Goal: Find specific fact: Find specific fact

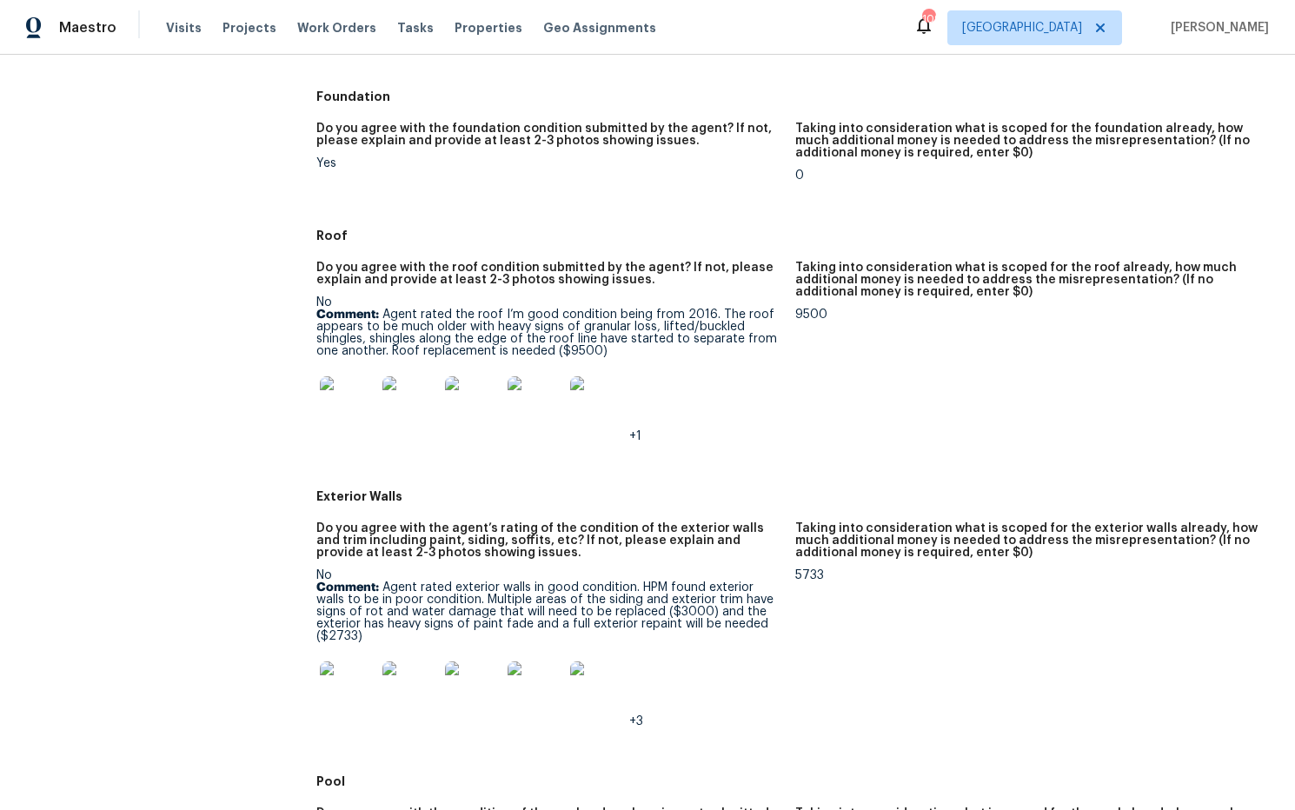
scroll to position [467, 0]
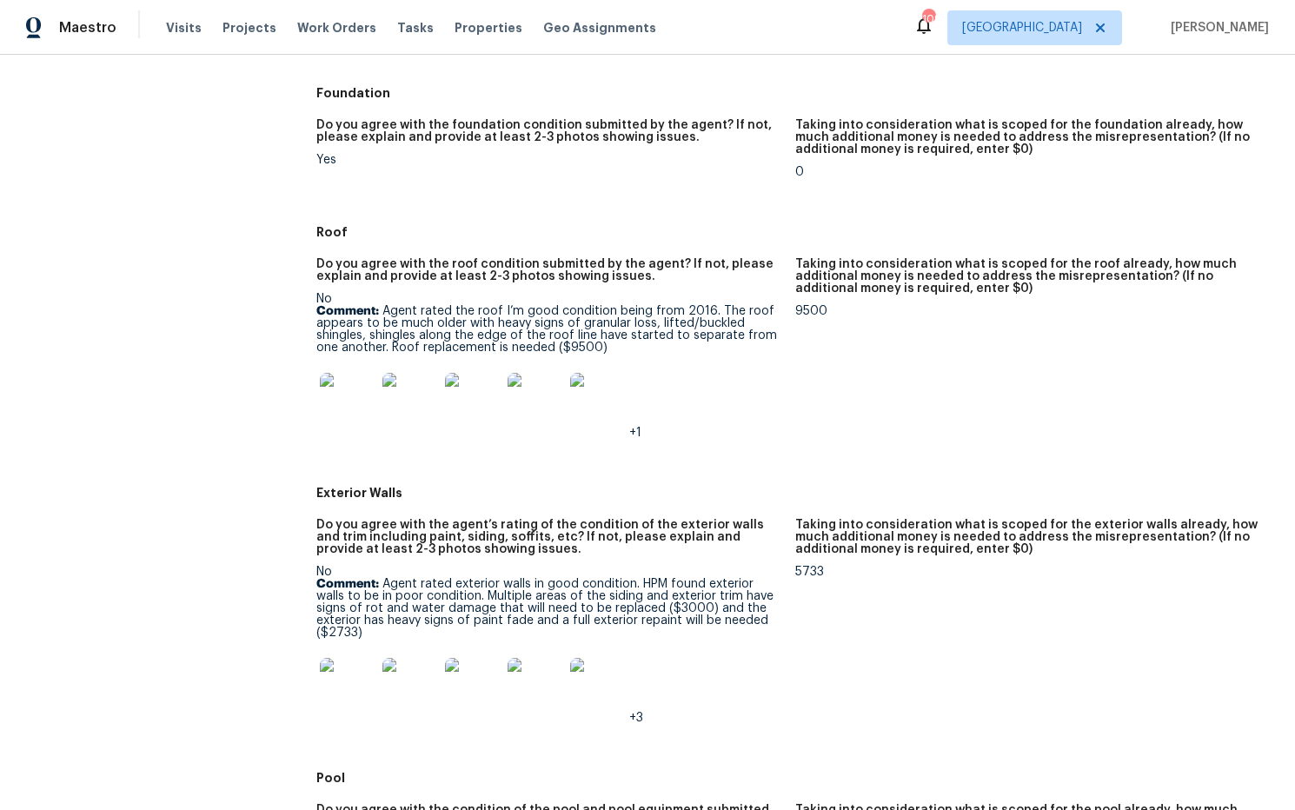
click at [365, 401] on img at bounding box center [348, 401] width 56 height 56
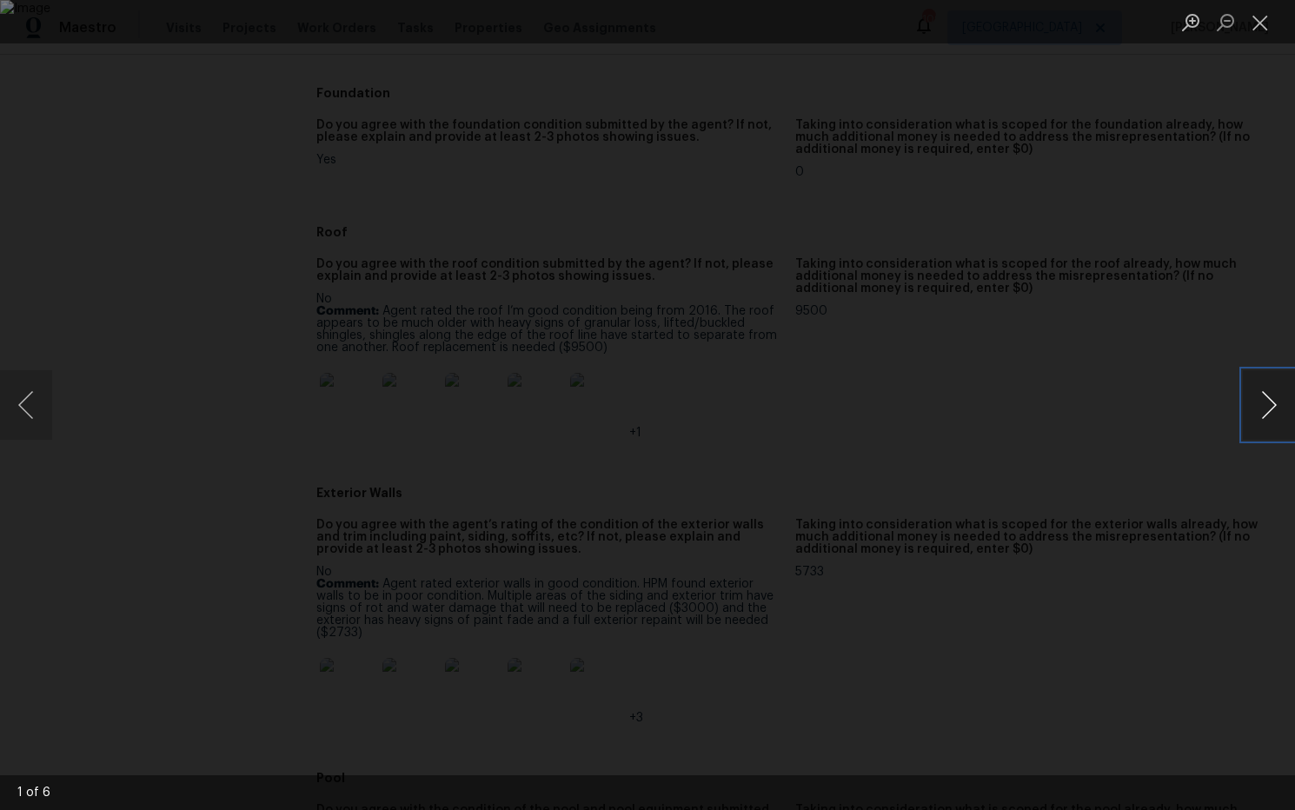
click at [1269, 407] on button "Next image" at bounding box center [1268, 405] width 52 height 70
click at [1263, 409] on button "Next image" at bounding box center [1268, 405] width 52 height 70
click at [1269, 405] on button "Next image" at bounding box center [1268, 405] width 52 height 70
click at [1266, 412] on button "Next image" at bounding box center [1268, 405] width 52 height 70
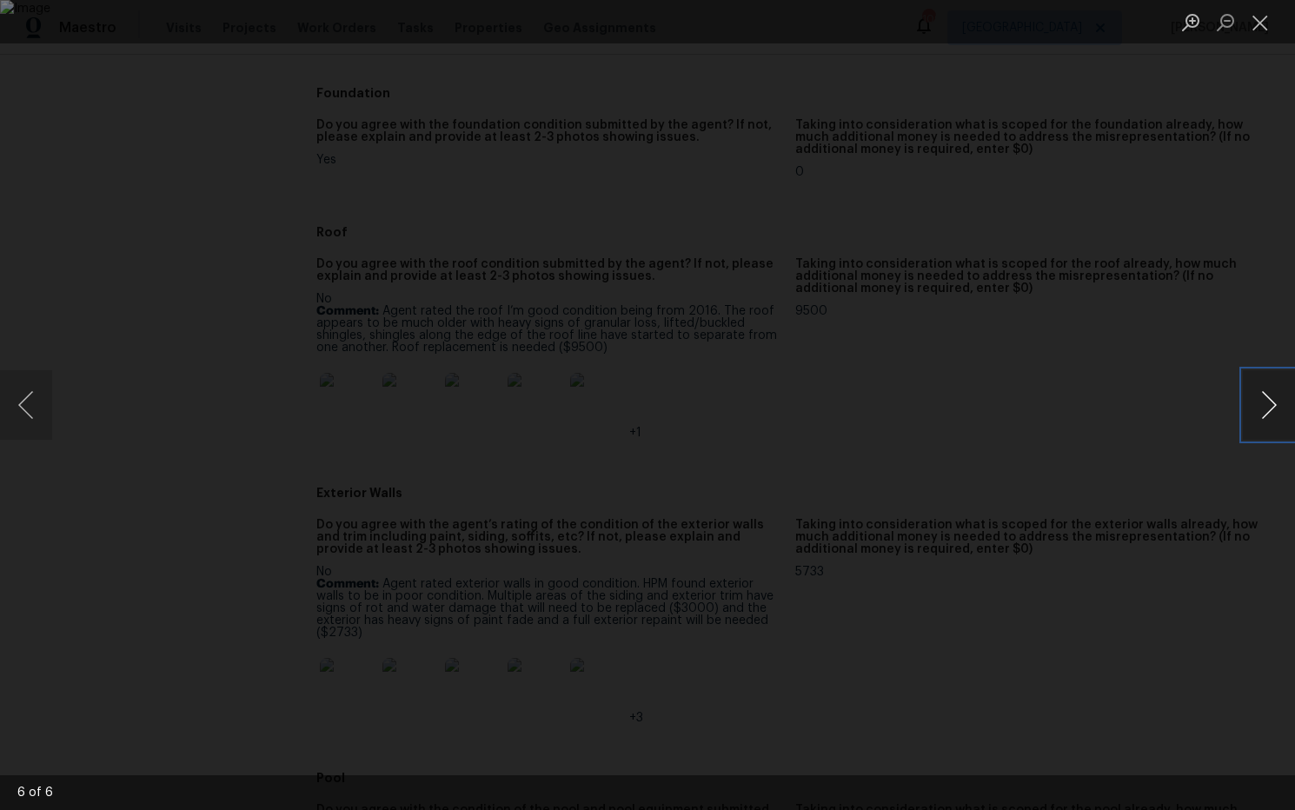
click at [1266, 416] on button "Next image" at bounding box center [1268, 405] width 52 height 70
click at [1263, 417] on button "Next image" at bounding box center [1268, 405] width 52 height 70
click at [1262, 23] on button "Close lightbox" at bounding box center [1259, 22] width 35 height 30
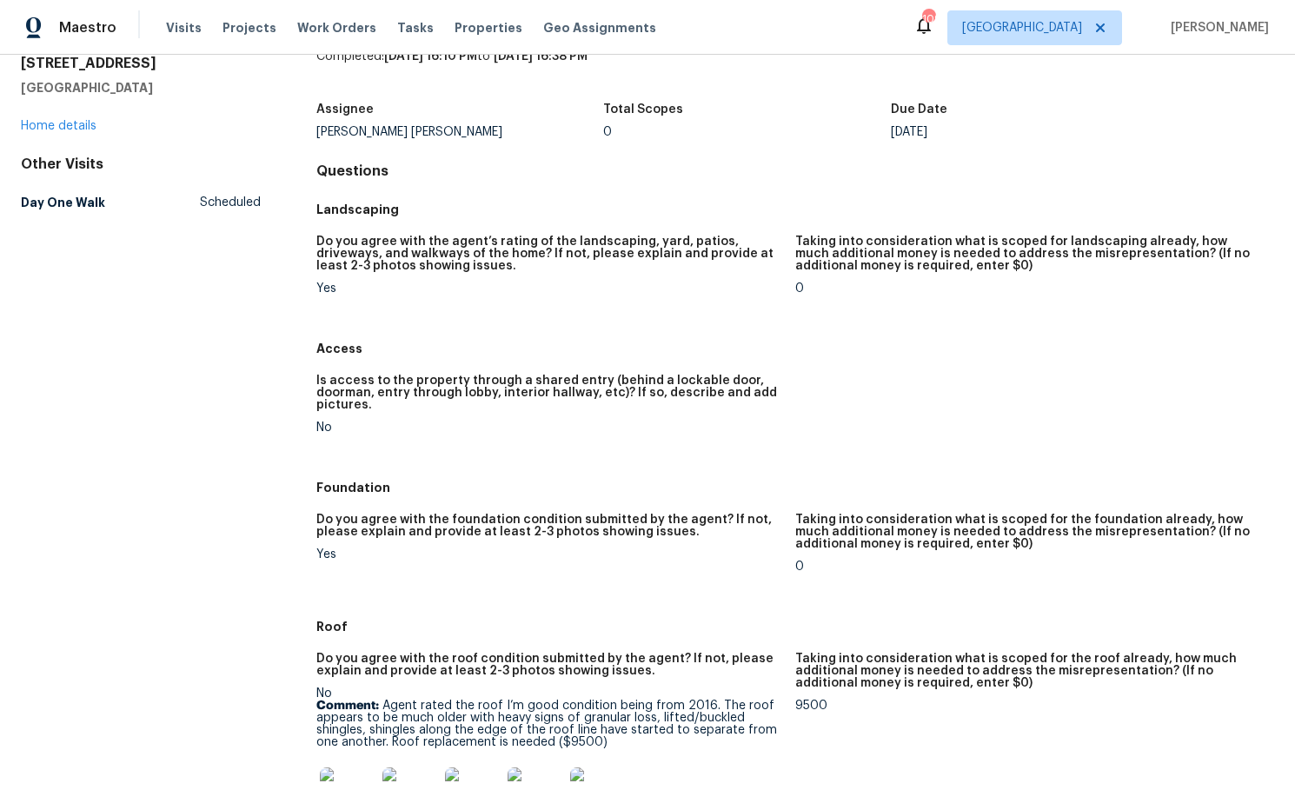
scroll to position [0, 0]
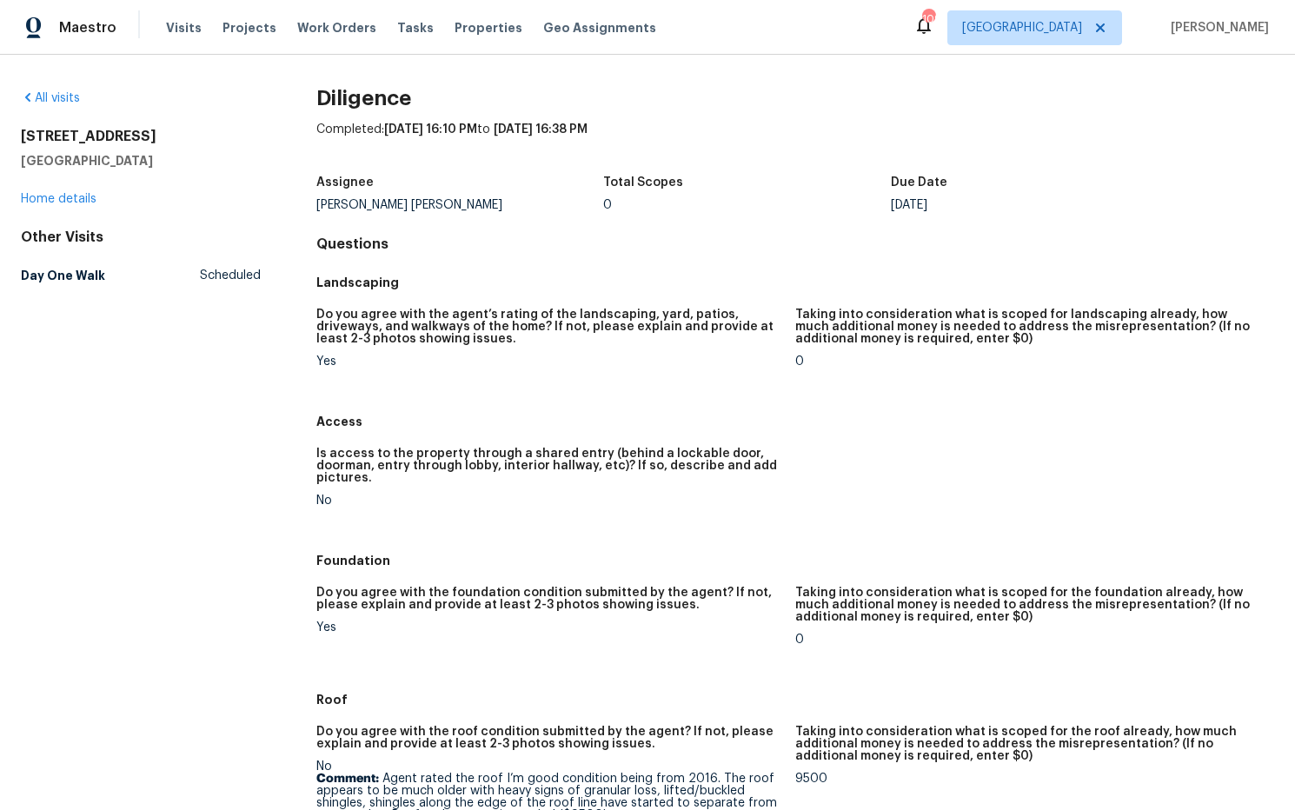
drag, startPoint x: 200, startPoint y: 160, endPoint x: 99, endPoint y: 132, distance: 104.6
click at [22, 129] on div "[STREET_ADDRESS][PERSON_NAME]" at bounding box center [141, 149] width 240 height 42
copy div "[STREET_ADDRESS][PERSON_NAME]"
